Goal: Obtain resource: Obtain resource

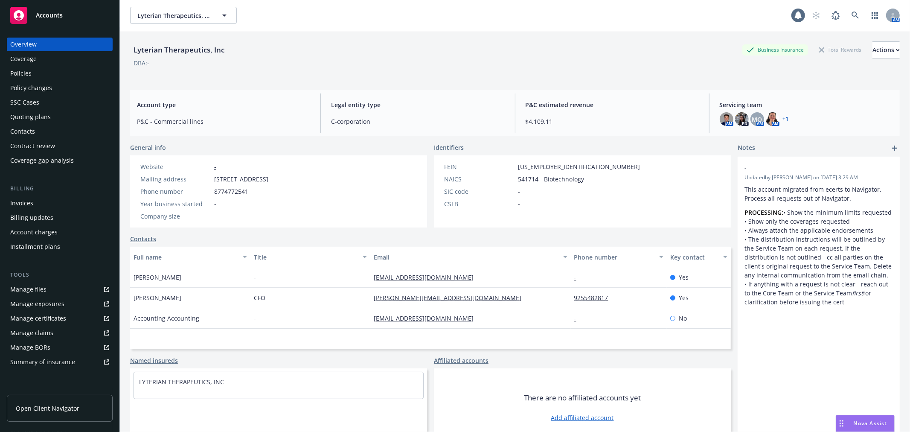
click at [40, 79] on div "Policies" at bounding box center [59, 74] width 99 height 14
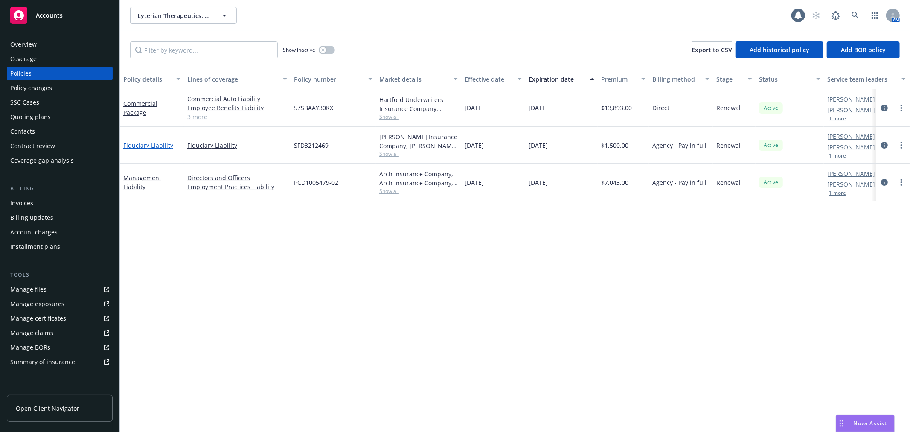
click at [152, 147] on link "Fiduciary Liability" at bounding box center [148, 145] width 50 height 8
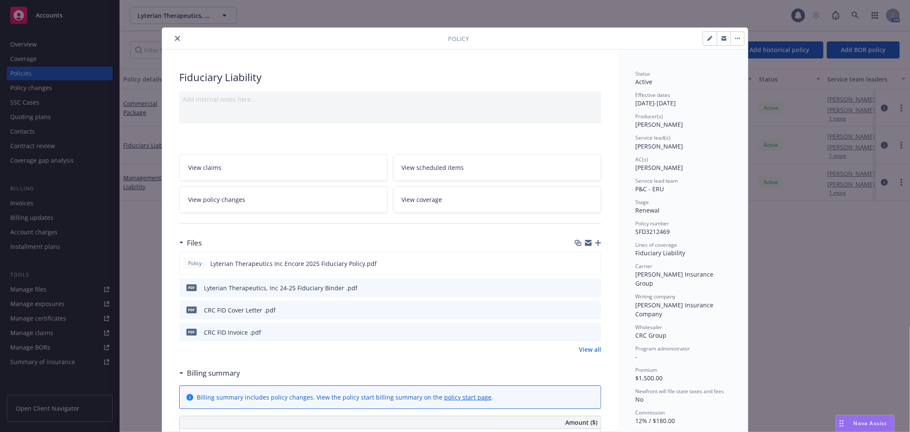
click at [589, 350] on link "View all" at bounding box center [590, 349] width 22 height 9
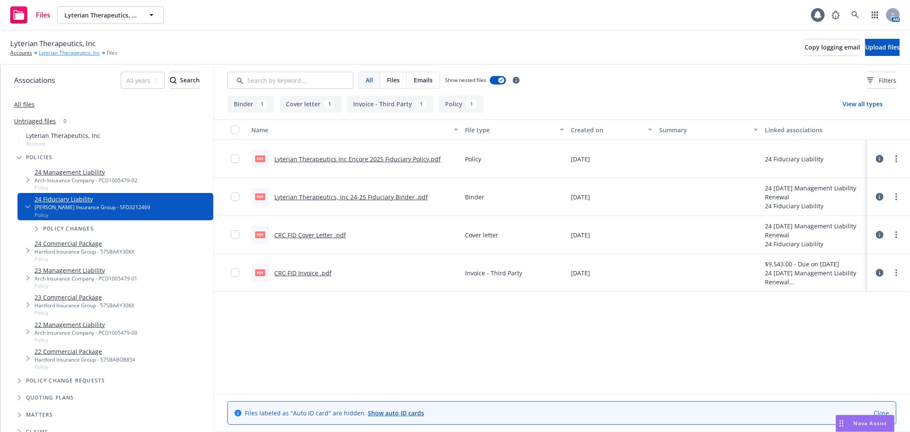
click at [55, 53] on link "Lyterian Therapeutics, Inc" at bounding box center [69, 53] width 61 height 8
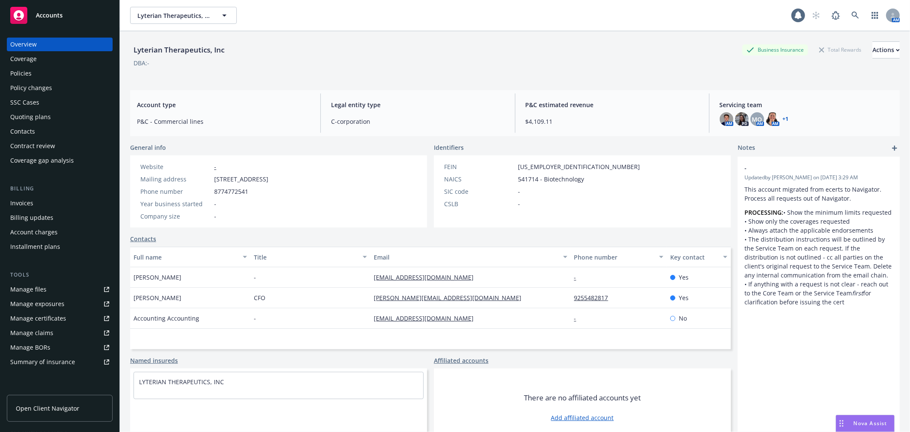
click at [33, 122] on div "Quoting plans" at bounding box center [30, 117] width 41 height 14
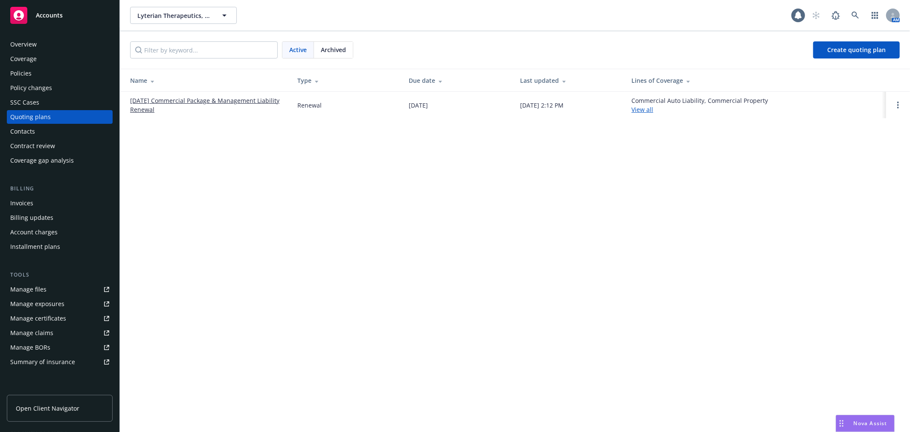
click at [325, 52] on span "Archived" at bounding box center [333, 49] width 25 height 9
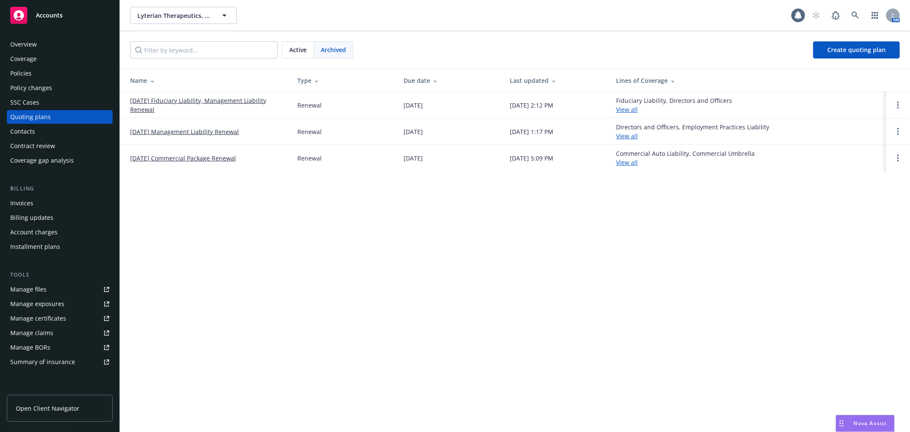
click at [239, 99] on link "[DATE] Fiduciary Liability, Management Liability Renewal" at bounding box center [207, 105] width 154 height 18
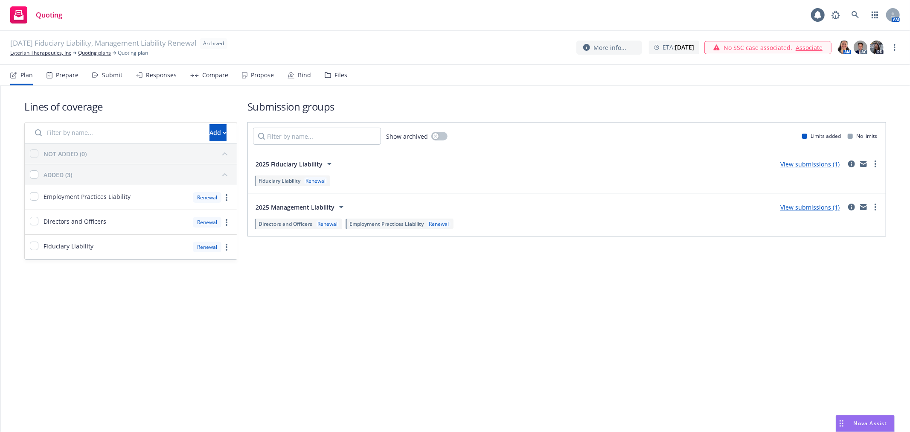
click at [334, 74] on div "Files" at bounding box center [340, 75] width 13 height 7
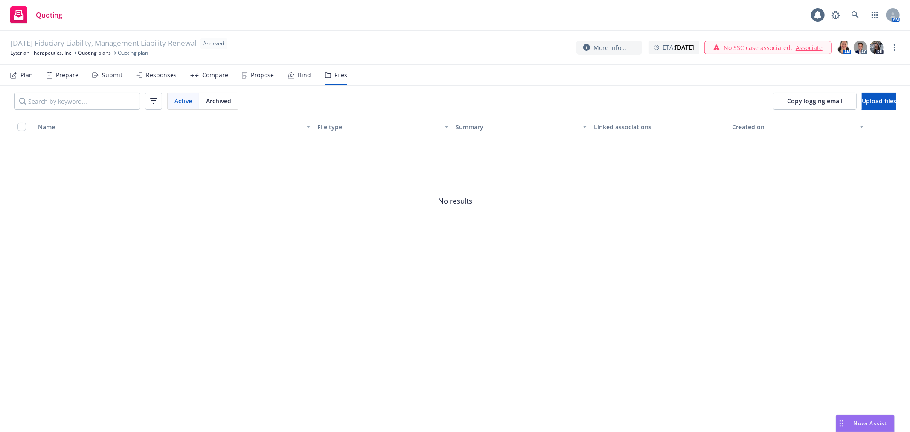
click at [351, 75] on nav "Plan Prepare Submit Responses Compare Propose Bind Files" at bounding box center [454, 75] width 889 height 20
click at [90, 54] on link "Quoting plans" at bounding box center [94, 53] width 33 height 8
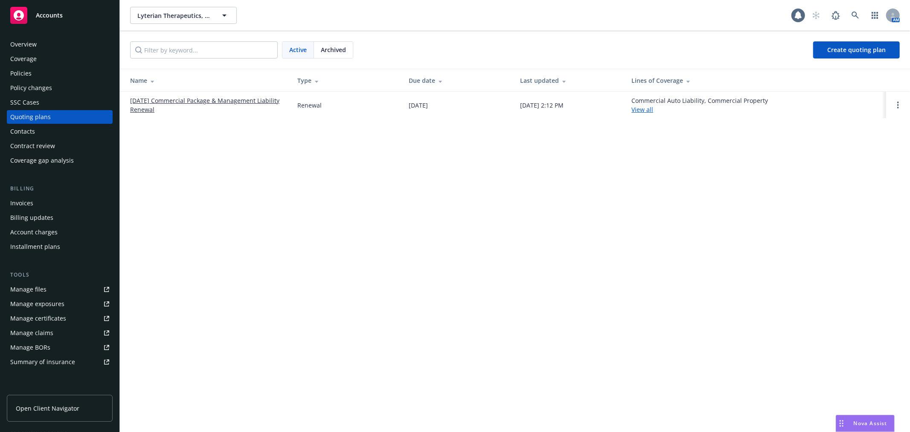
click at [339, 48] on span "Archived" at bounding box center [333, 49] width 25 height 9
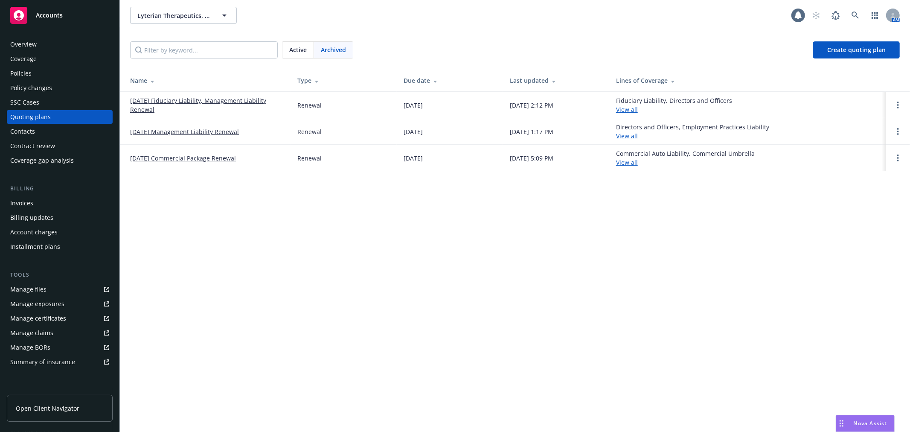
click at [181, 126] on td "[DATE] Management Liability Renewal" at bounding box center [205, 131] width 171 height 26
click at [181, 128] on link "[DATE] Management Liability Renewal" at bounding box center [184, 131] width 109 height 9
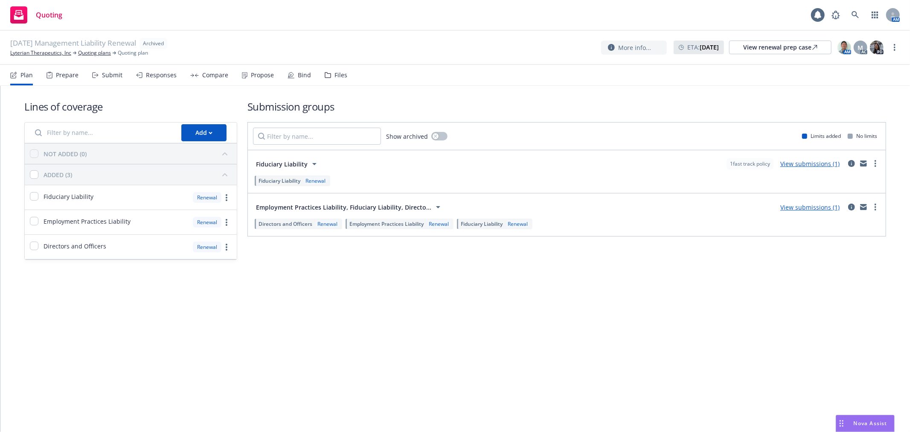
click at [343, 74] on nav "Plan Prepare Submit Responses Compare Propose Bind Files" at bounding box center [454, 75] width 889 height 20
click at [342, 81] on div "Files" at bounding box center [336, 75] width 23 height 20
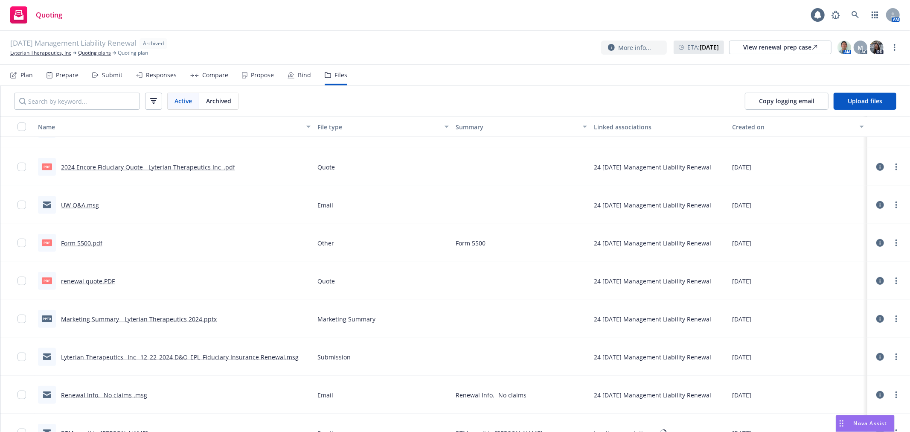
scroll to position [331, 0]
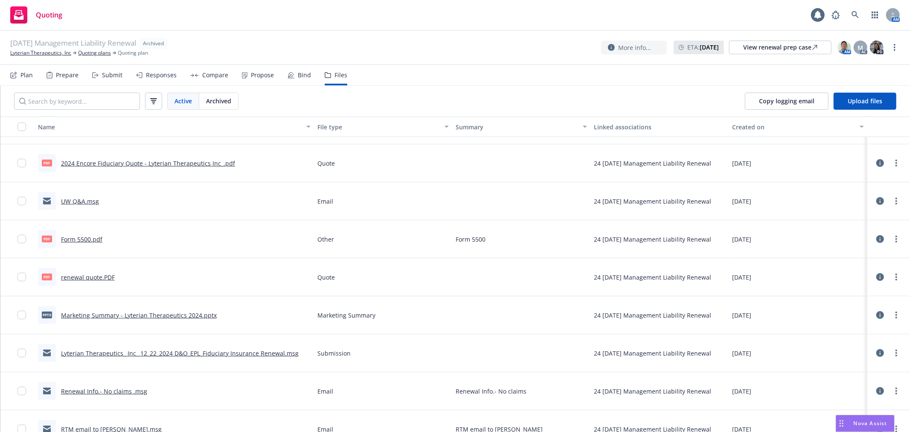
click at [256, 353] on link "Lyterian Therapeutics_ Inc_ 12_22_2024 D&O_EPL_Fiduciary Insurance Renewal.msg" at bounding box center [180, 353] width 238 height 8
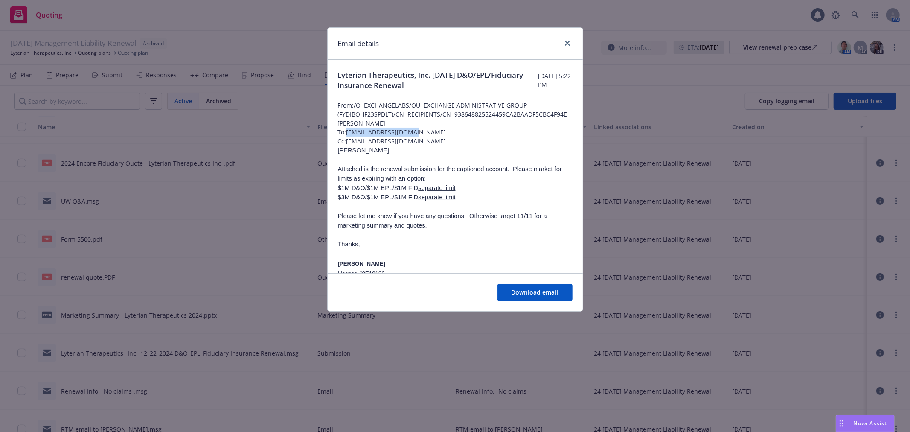
drag, startPoint x: 430, startPoint y: 128, endPoint x: 347, endPoint y: 135, distance: 82.6
click at [347, 135] on span "To: CBrotman@CRCGroup.com" at bounding box center [455, 132] width 235 height 9
copy span "CBrotman@CRCGroup.com"
drag, startPoint x: 398, startPoint y: 142, endPoint x: 405, endPoint y: 142, distance: 7.7
click at [398, 142] on span "Cc: TLy@CRCGroup.com" at bounding box center [455, 140] width 235 height 9
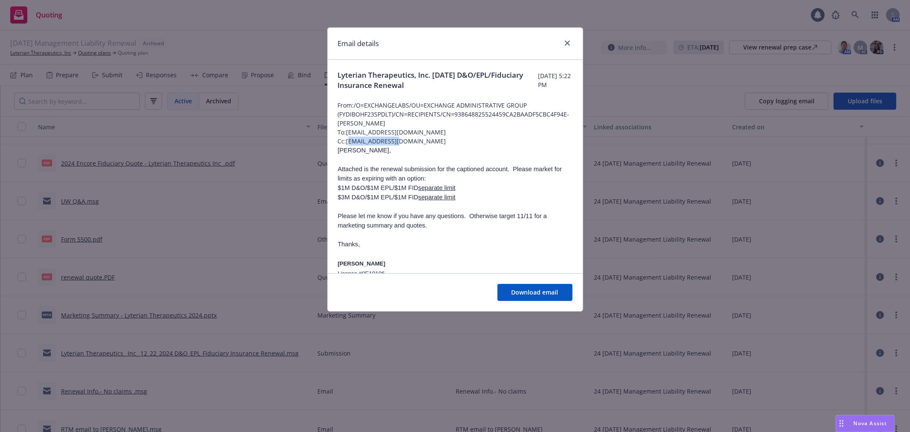
drag, startPoint x: 408, startPoint y: 142, endPoint x: 350, endPoint y: 142, distance: 58.0
click at [351, 143] on span "Cc: TLy@CRCGroup.com" at bounding box center [455, 140] width 235 height 9
drag, startPoint x: 386, startPoint y: 145, endPoint x: 401, endPoint y: 140, distance: 15.8
click at [386, 145] on span "Cc: TLy@CRCGroup.com" at bounding box center [455, 140] width 235 height 9
click at [401, 139] on span "Cc: TLy@CRCGroup.com" at bounding box center [455, 140] width 235 height 9
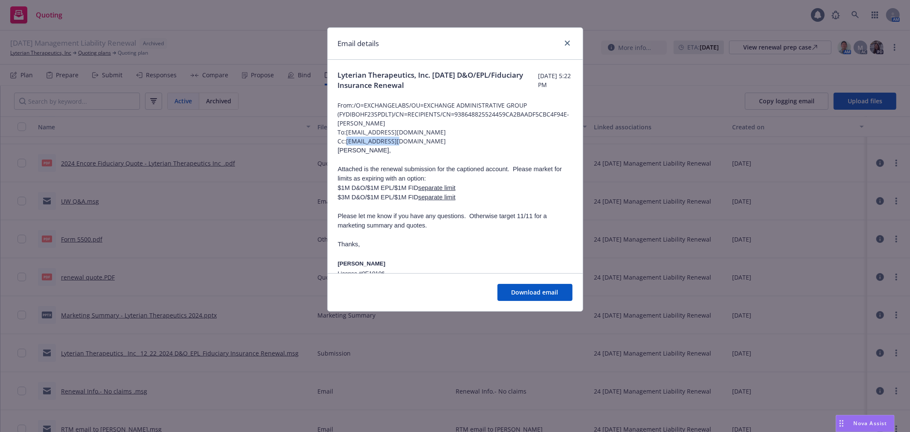
drag, startPoint x: 408, startPoint y: 142, endPoint x: 348, endPoint y: 142, distance: 59.3
click at [348, 142] on span "Cc: TLy@CRCGroup.com" at bounding box center [455, 140] width 235 height 9
copy span "TLy@CRCGroup.com"
drag, startPoint x: 378, startPoint y: 96, endPoint x: 369, endPoint y: 82, distance: 16.3
click at [378, 96] on div at bounding box center [455, 95] width 235 height 10
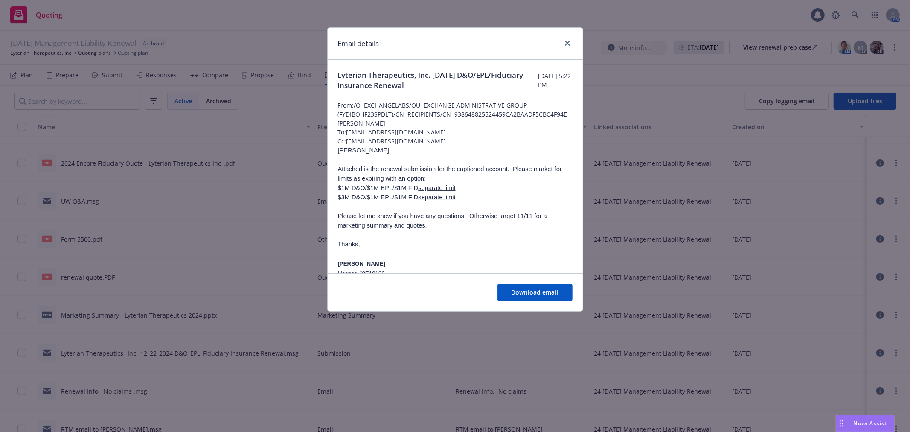
drag, startPoint x: 335, startPoint y: 73, endPoint x: 476, endPoint y: 86, distance: 141.3
click at [476, 86] on div "Lyterian Therapeutics, Inc. 12/22/2024 D&O/EPL/Fiduciary Insurance Renewal Mond…" at bounding box center [455, 229] width 255 height 338
copy span "Lyterian Therapeutics, Inc. 12/22/2024 D&O/EPL/Fiduciary Insurance Renewal"
drag, startPoint x: 564, startPoint y: 44, endPoint x: 543, endPoint y: 85, distance: 46.2
click at [564, 44] on link "close" at bounding box center [567, 43] width 10 height 10
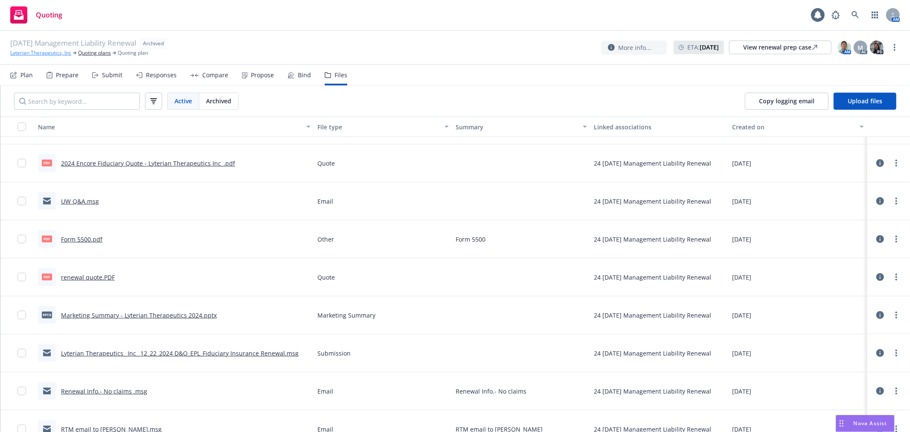
drag, startPoint x: 89, startPoint y: 51, endPoint x: 71, endPoint y: 56, distance: 18.5
click at [89, 51] on link "Quoting plans" at bounding box center [94, 53] width 33 height 8
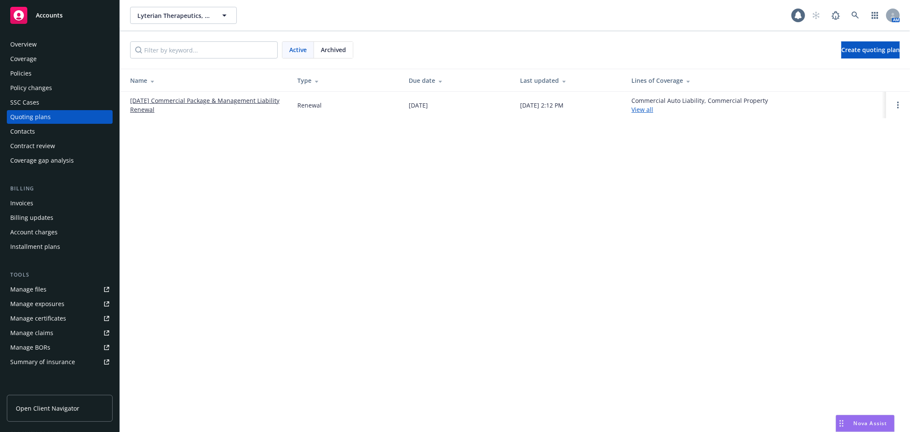
click at [56, 77] on div "Policies" at bounding box center [59, 74] width 99 height 14
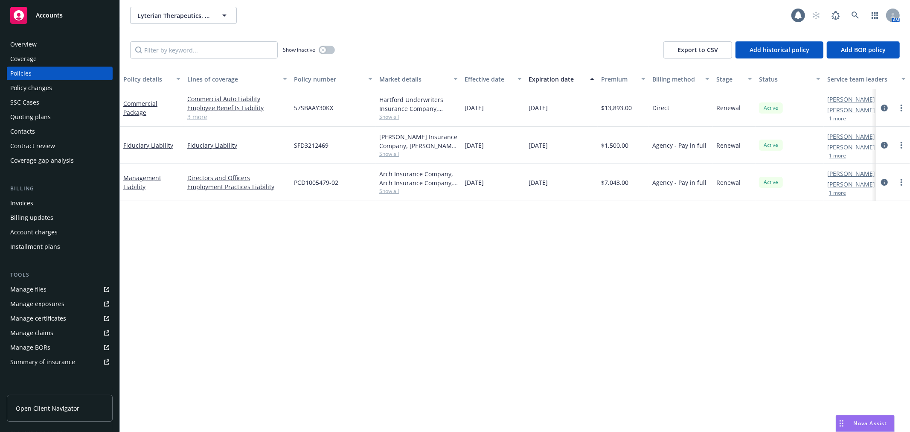
click at [48, 122] on div "Quoting plans" at bounding box center [30, 117] width 41 height 14
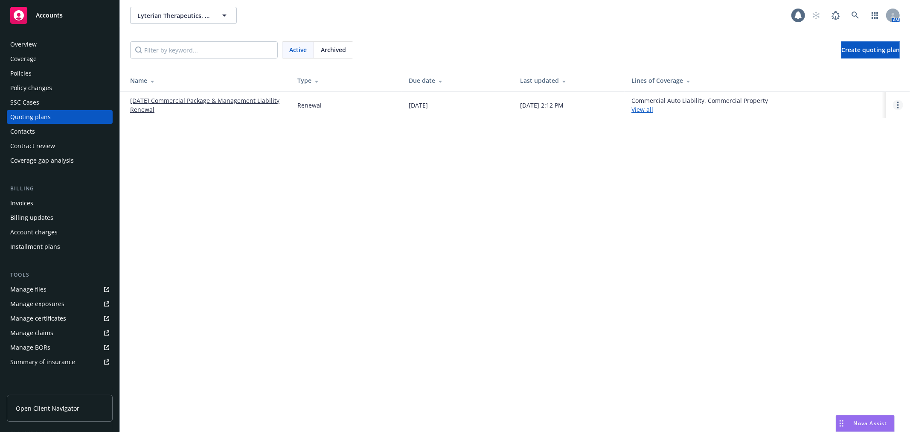
click at [899, 103] on link "Open options" at bounding box center [898, 105] width 10 height 10
click at [861, 41] on link "Copy logging email" at bounding box center [854, 47] width 75 height 17
click at [337, 50] on span "Archived" at bounding box center [333, 49] width 25 height 9
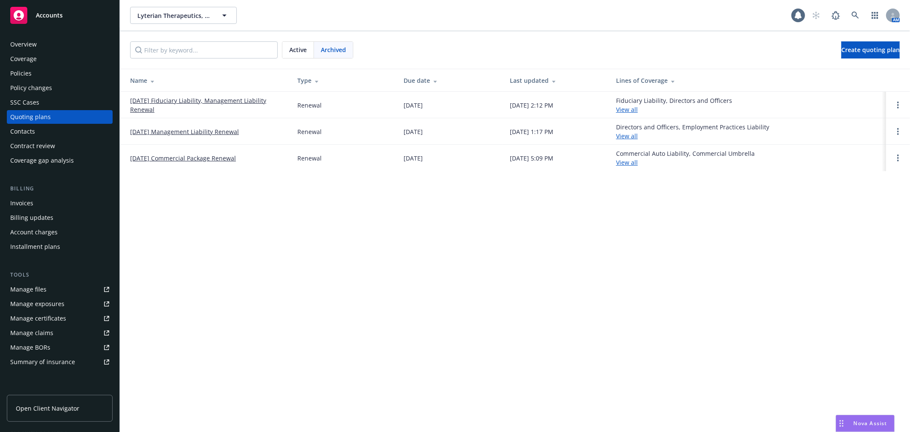
click at [218, 131] on link "12/22/24 Management Liability Renewal" at bounding box center [184, 131] width 109 height 9
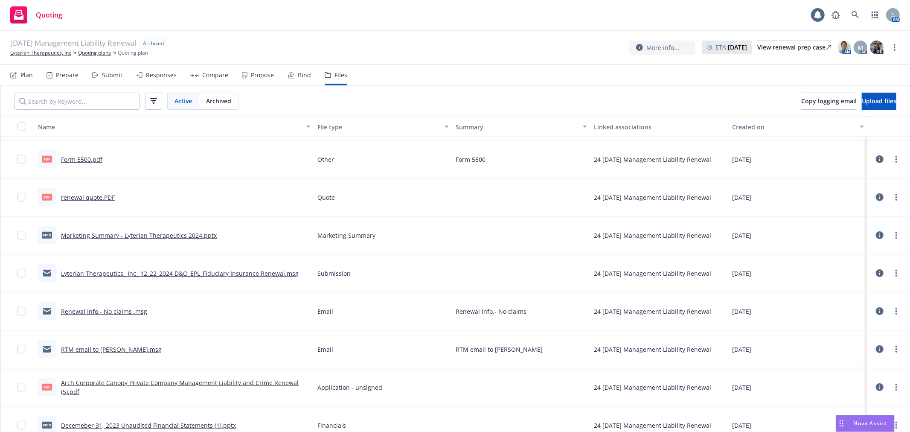
scroll to position [427, 0]
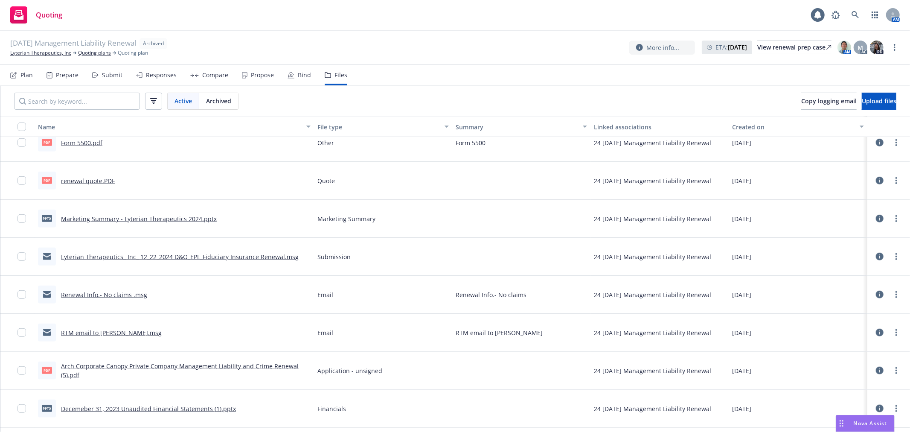
click at [102, 333] on link "RTM email to Steve.msg" at bounding box center [111, 332] width 101 height 8
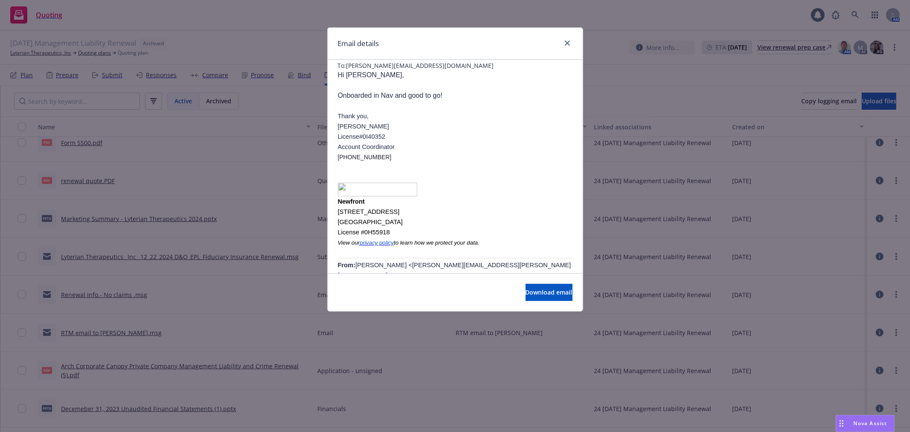
scroll to position [0, 0]
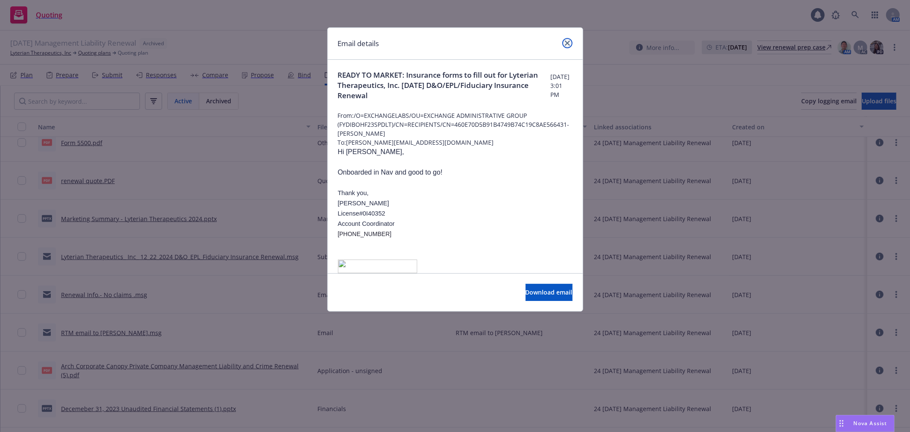
click at [569, 45] on icon "close" at bounding box center [567, 43] width 5 height 5
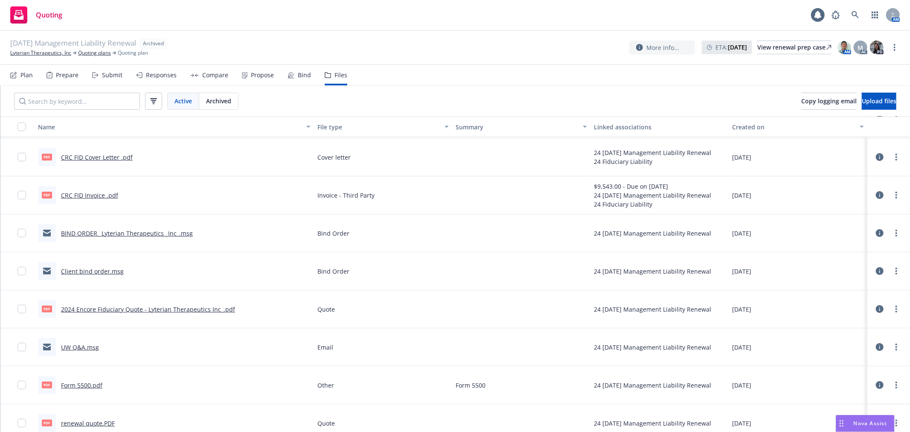
scroll to position [189, 0]
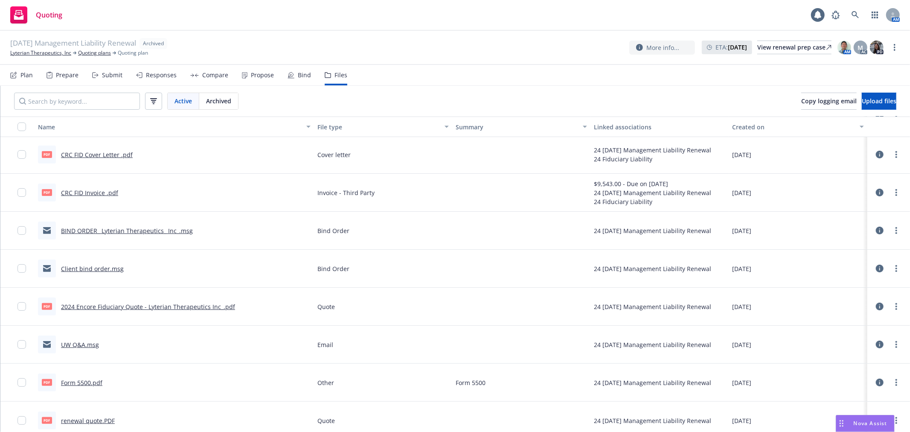
click at [154, 231] on link "BIND ORDER_ Lyterian Therapeutics_ Inc_.msg" at bounding box center [127, 230] width 132 height 8
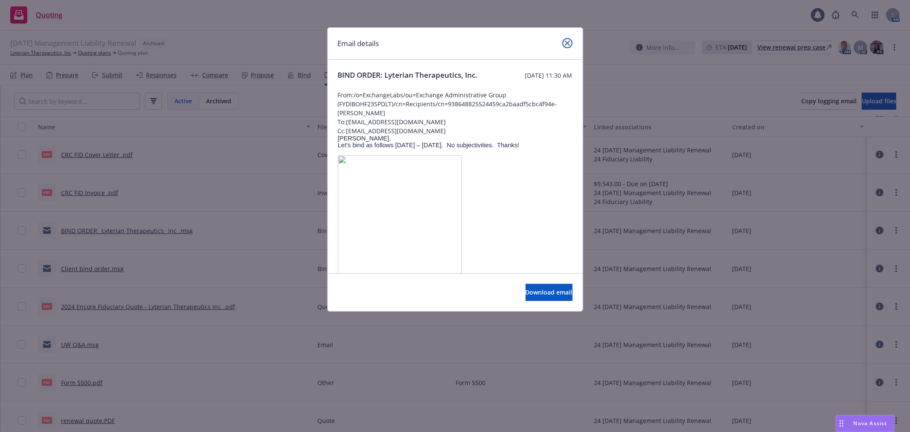
click at [566, 44] on icon "close" at bounding box center [567, 43] width 5 height 5
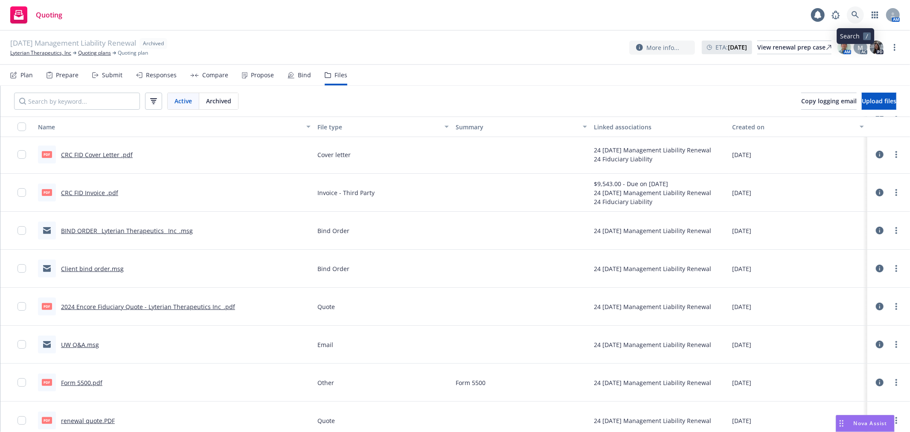
click at [854, 9] on link at bounding box center [855, 14] width 17 height 17
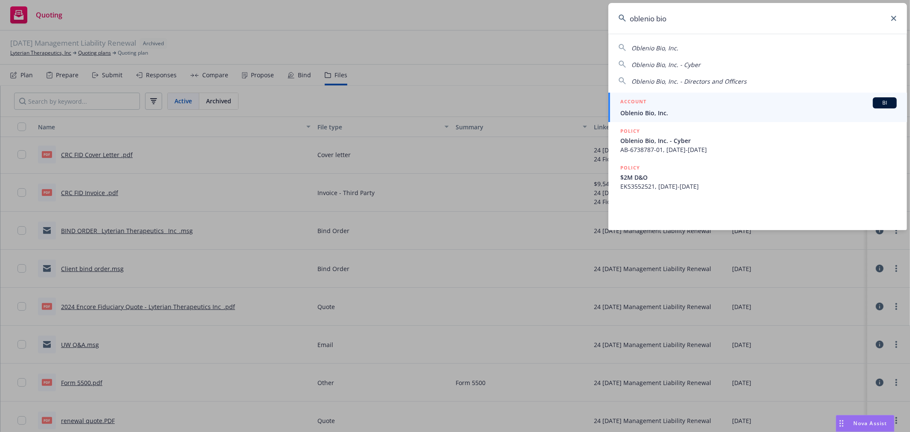
type input "oblenio bio"
click at [732, 110] on span "Oblenio Bio, Inc." at bounding box center [758, 112] width 276 height 9
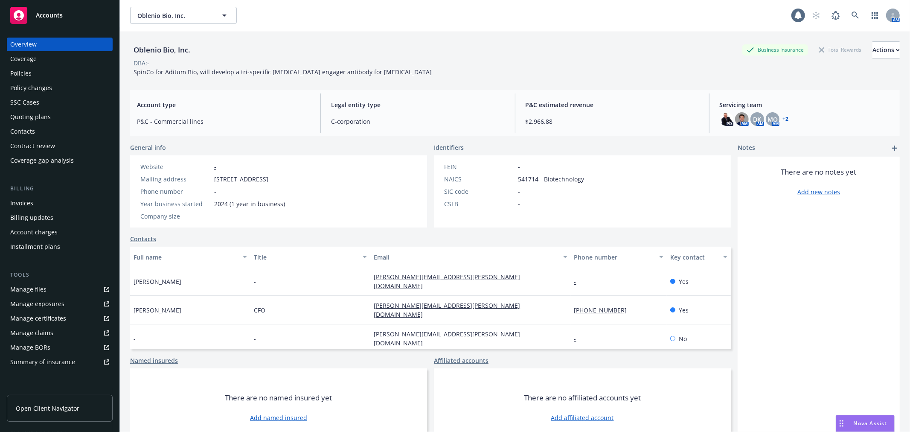
click at [49, 107] on div "SSC Cases" at bounding box center [59, 103] width 99 height 14
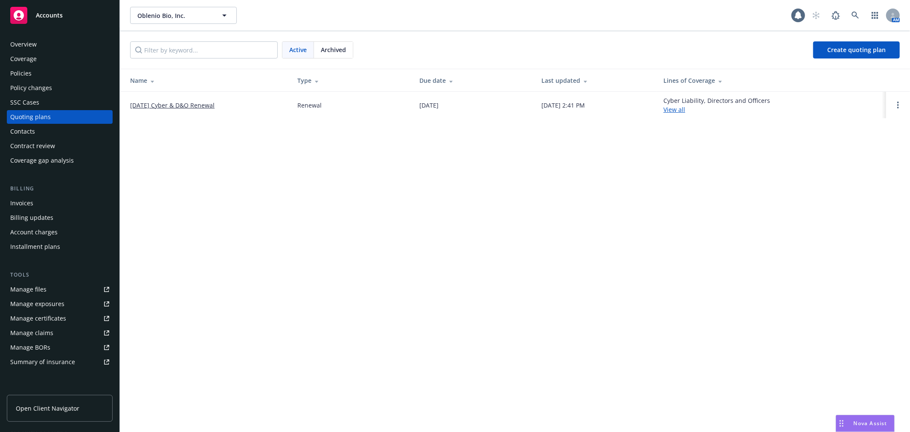
click at [187, 106] on link "[DATE] Cyber & D&O Renewal" at bounding box center [172, 105] width 84 height 9
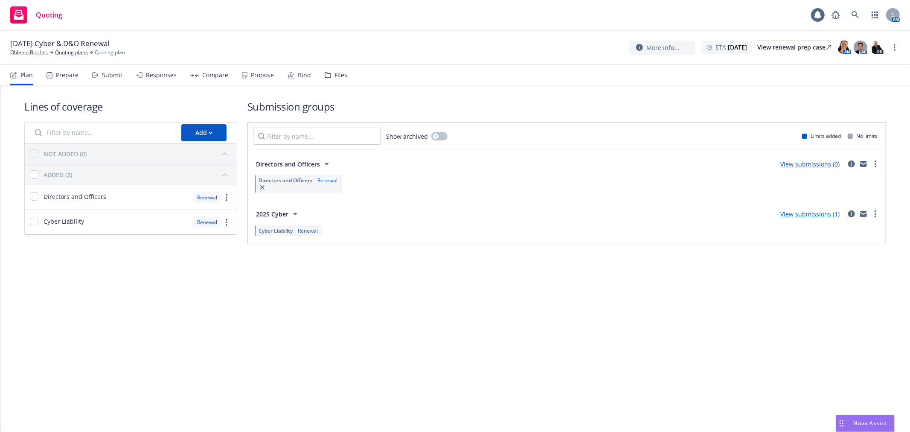
click at [330, 70] on div "Files" at bounding box center [336, 75] width 23 height 20
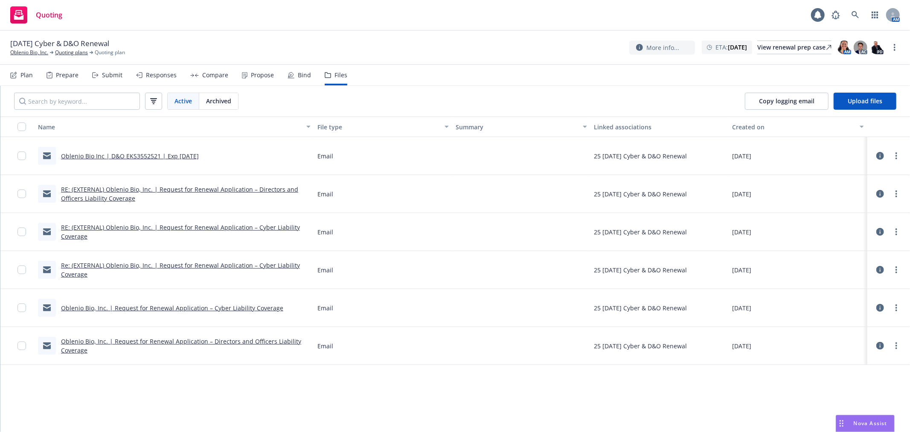
click at [202, 225] on link "RE: (EXTERNAL) Oblenio Bio, Inc. | Request for Renewal Application – Cyber Liab…" at bounding box center [180, 231] width 239 height 17
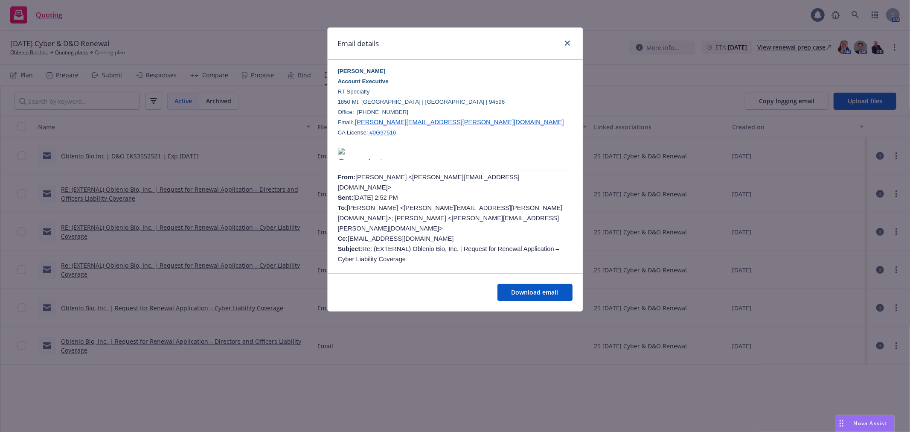
scroll to position [95, 0]
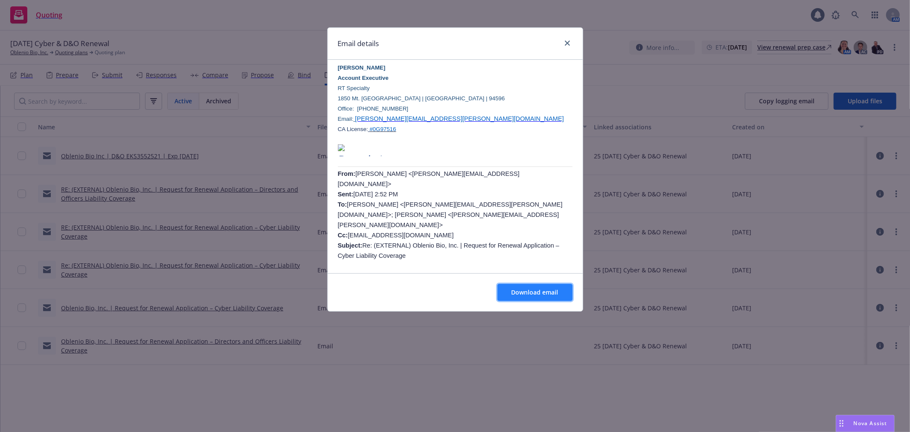
click at [564, 299] on button "Download email" at bounding box center [534, 292] width 75 height 17
click at [566, 40] on link "close" at bounding box center [567, 43] width 10 height 10
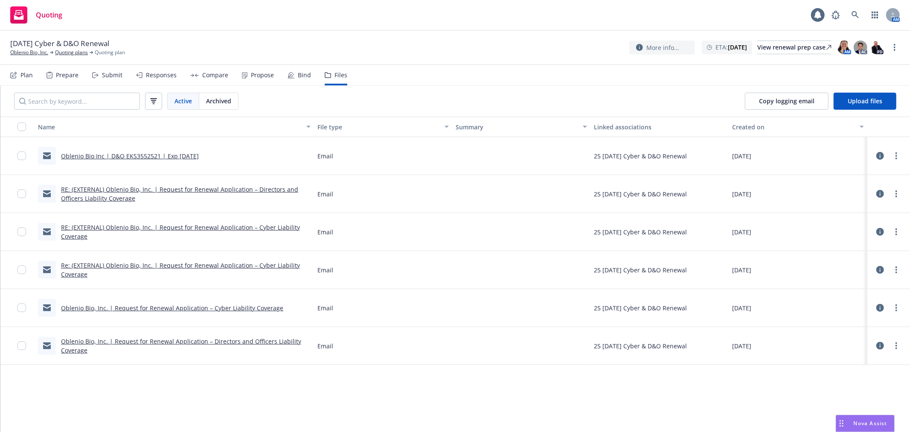
click at [32, 15] on div "Quoting" at bounding box center [36, 14] width 52 height 17
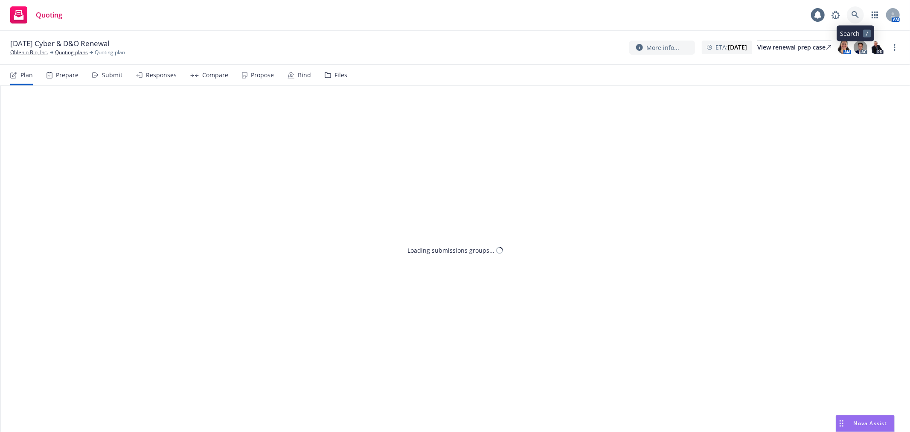
click at [850, 16] on link at bounding box center [855, 14] width 17 height 17
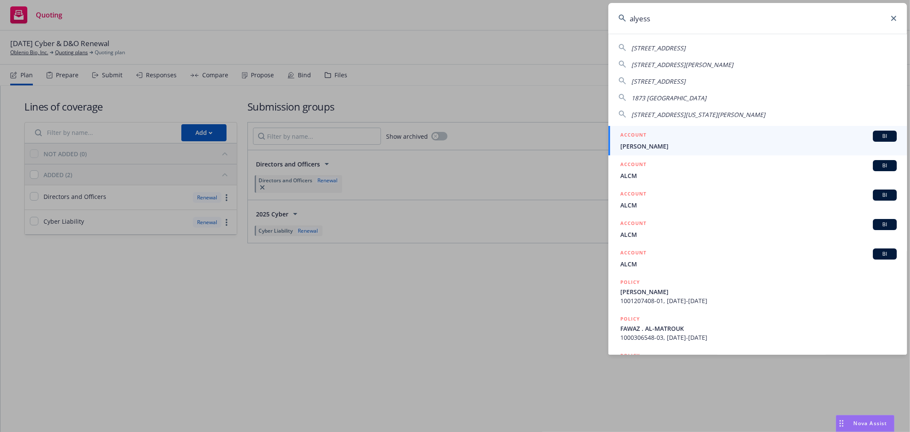
type input "alyessa"
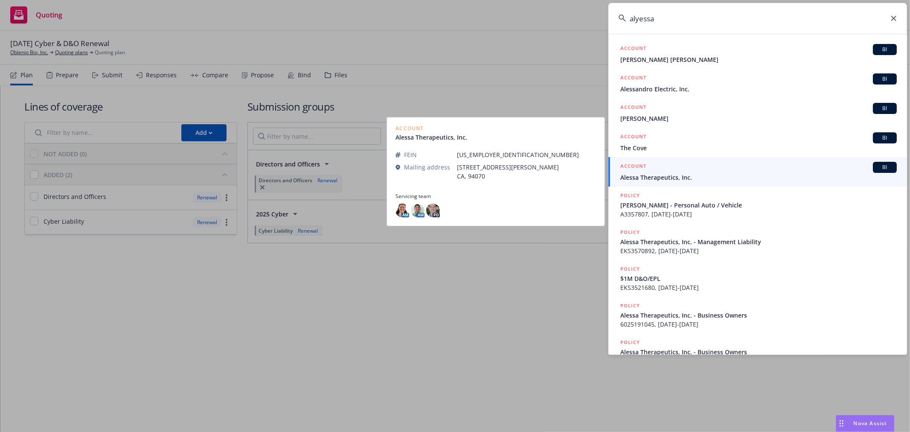
click at [685, 177] on span "Alessa Therapeutics, Inc." at bounding box center [758, 177] width 276 height 9
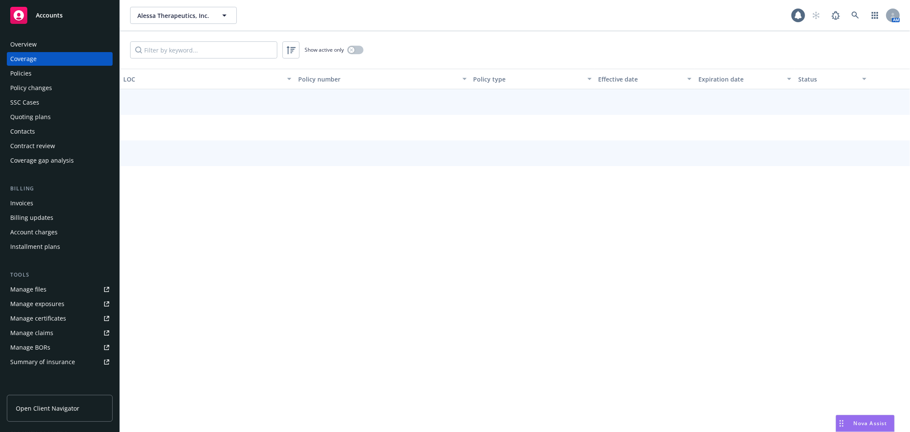
click at [26, 69] on div "Policies" at bounding box center [20, 74] width 21 height 14
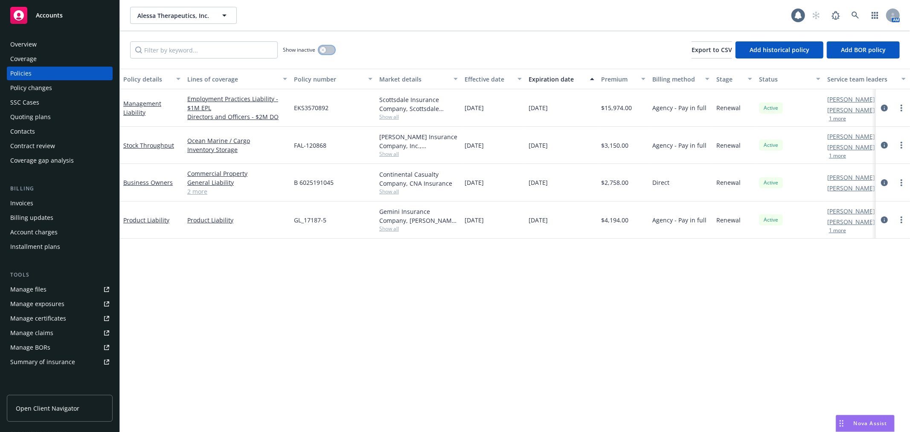
click at [331, 50] on button "button" at bounding box center [327, 50] width 16 height 9
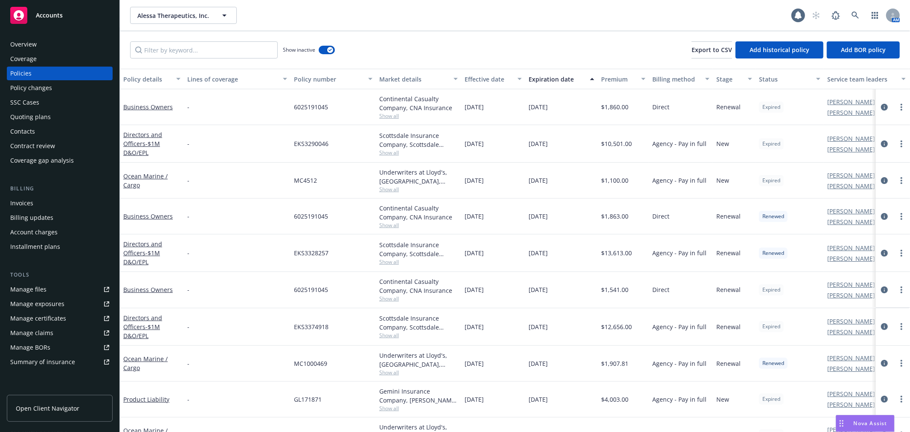
click at [316, 47] on div "Show inactive" at bounding box center [309, 49] width 52 height 17
click at [323, 46] on button "button" at bounding box center [327, 50] width 16 height 9
